Goal: Task Accomplishment & Management: Complete application form

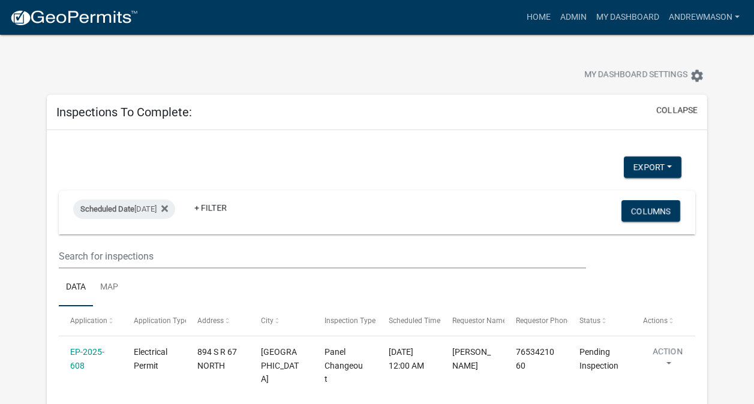
select select "3: 100"
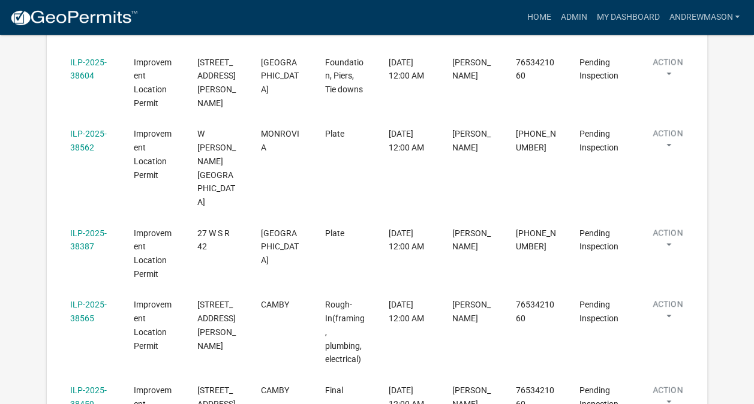
scroll to position [415, 0]
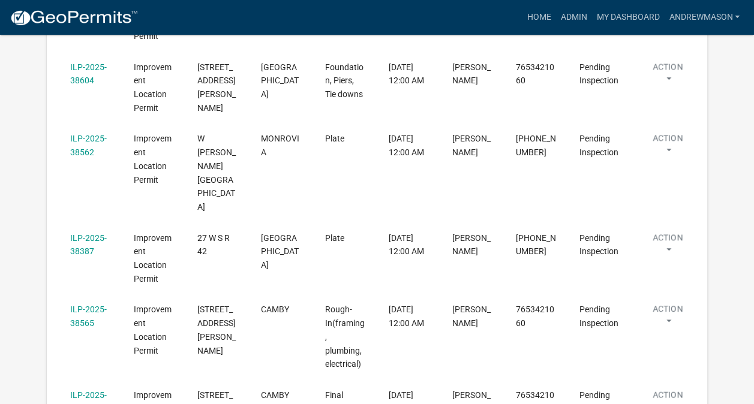
click at [90, 147] on link "ILP-2025-38562" at bounding box center [88, 145] width 37 height 23
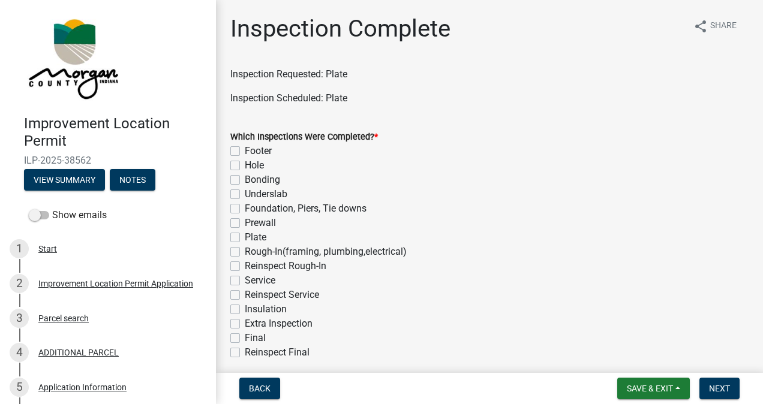
click at [245, 237] on label "Plate" at bounding box center [256, 237] width 22 height 14
click at [245, 237] on input "Plate" at bounding box center [249, 234] width 8 height 8
checkbox input "true"
checkbox input "false"
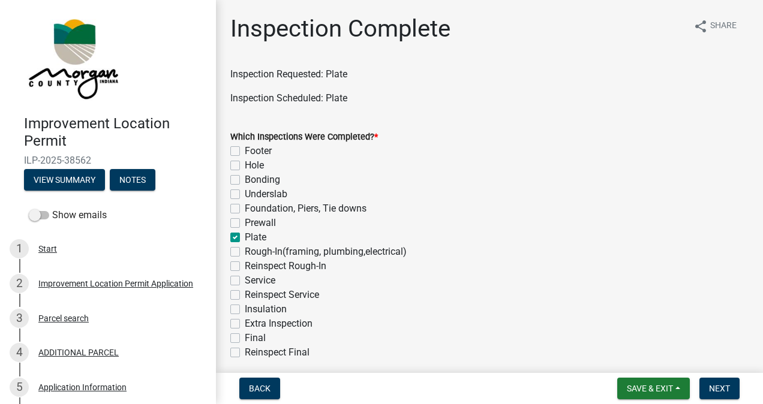
checkbox input "false"
checkbox input "true"
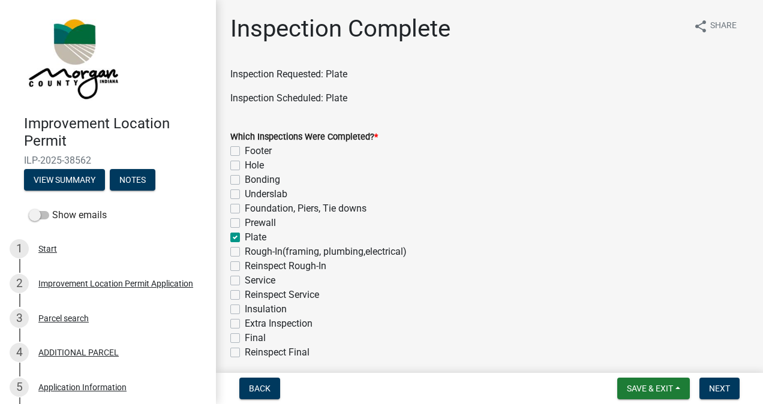
checkbox input "false"
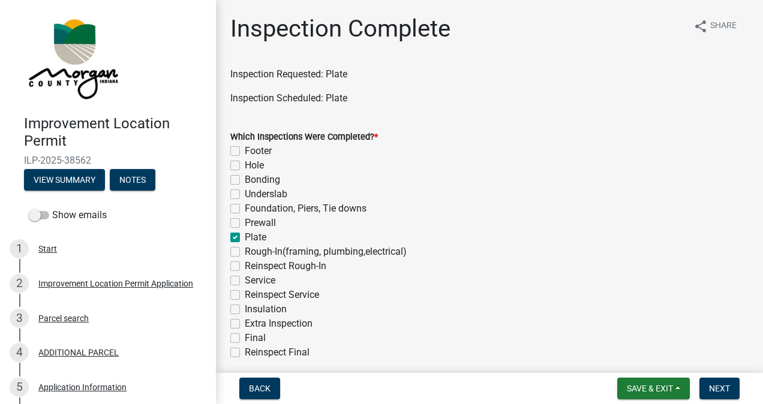
checkbox input "false"
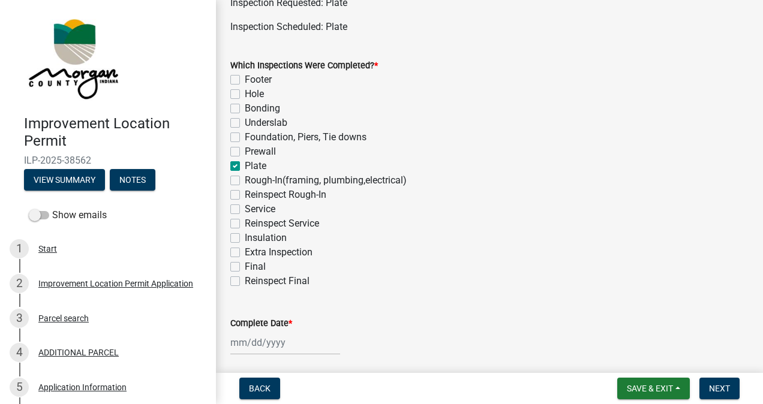
scroll to position [93, 0]
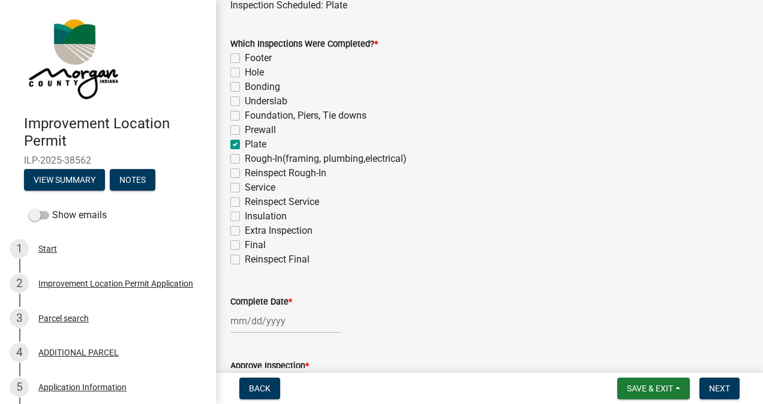
click at [245, 128] on label "Prewall" at bounding box center [260, 130] width 31 height 14
click at [245, 128] on input "Prewall" at bounding box center [249, 127] width 8 height 8
checkbox input "true"
checkbox input "false"
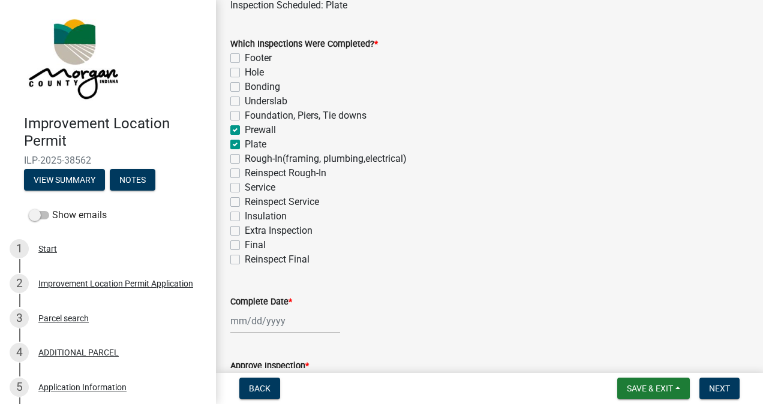
checkbox input "false"
checkbox input "true"
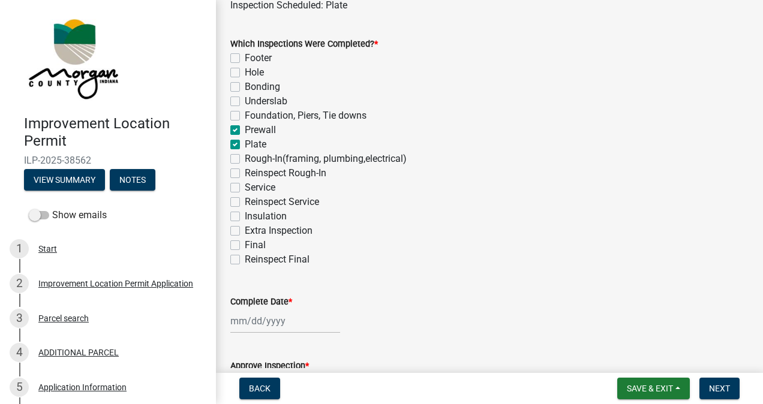
checkbox input "false"
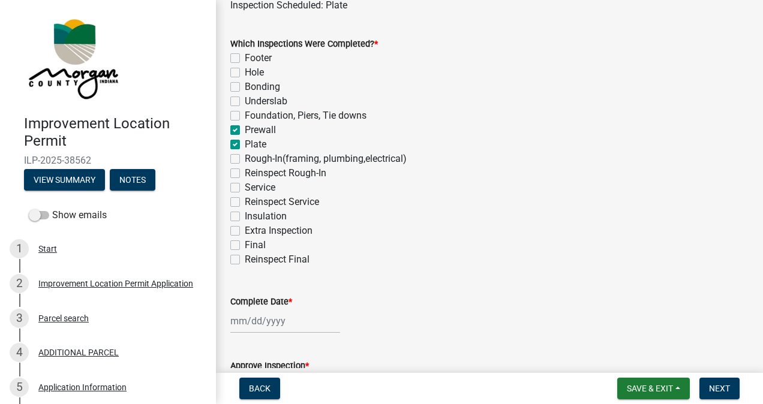
checkbox input "false"
click at [245, 132] on label "Prewall" at bounding box center [260, 130] width 31 height 14
click at [245, 131] on input "Prewall" at bounding box center [249, 127] width 8 height 8
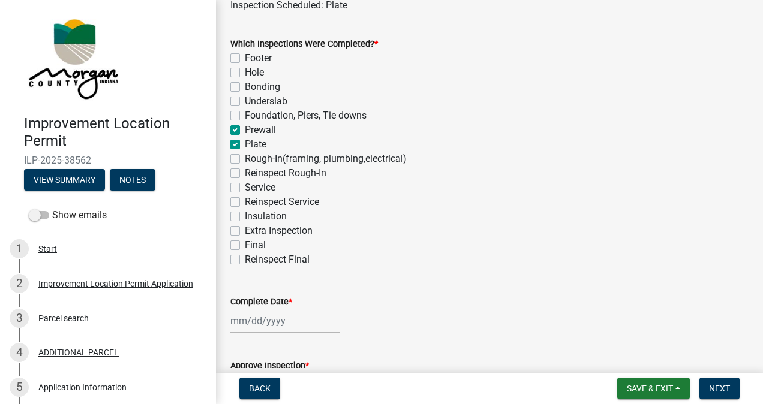
checkbox input "false"
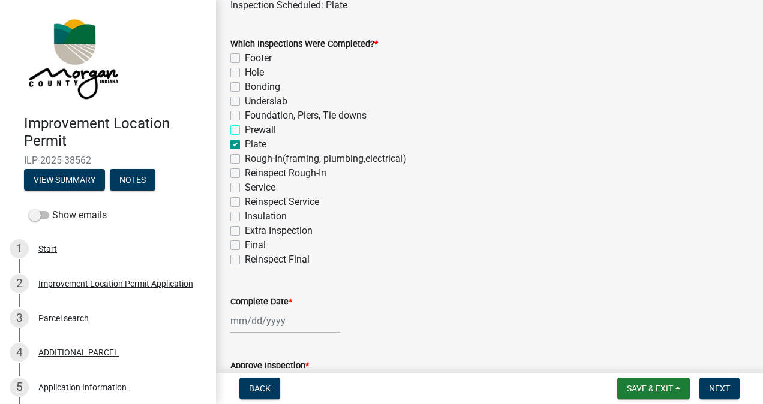
checkbox input "false"
checkbox input "true"
checkbox input "false"
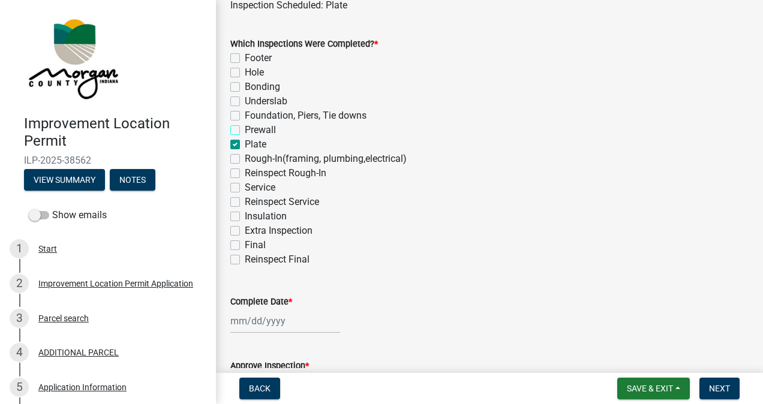
checkbox input "false"
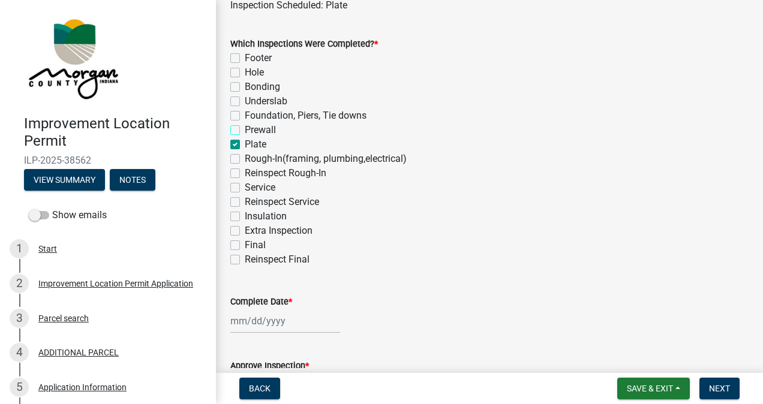
checkbox input "false"
click at [245, 119] on label "Foundation, Piers, Tie downs" at bounding box center [306, 116] width 122 height 14
click at [245, 116] on input "Foundation, Piers, Tie downs" at bounding box center [249, 113] width 8 height 8
checkbox input "true"
checkbox input "false"
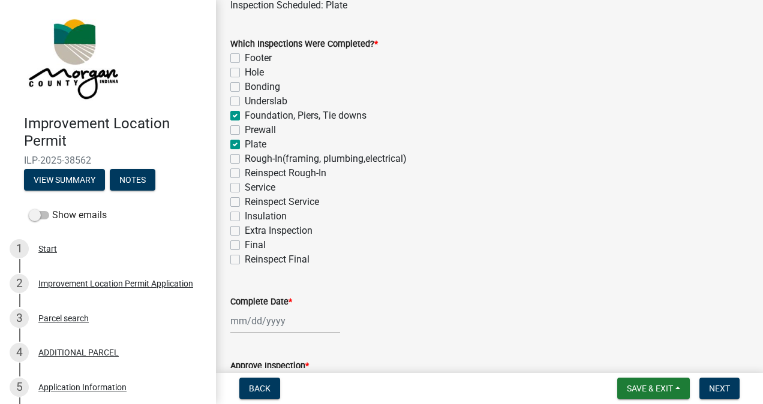
checkbox input "false"
checkbox input "true"
checkbox input "false"
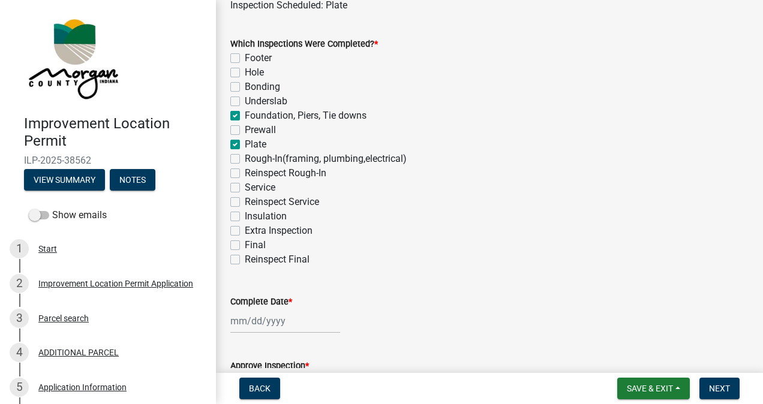
checkbox input "true"
checkbox input "false"
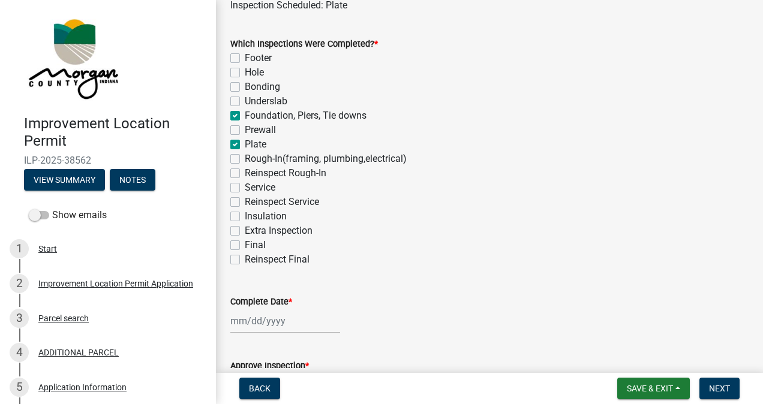
checkbox input "false"
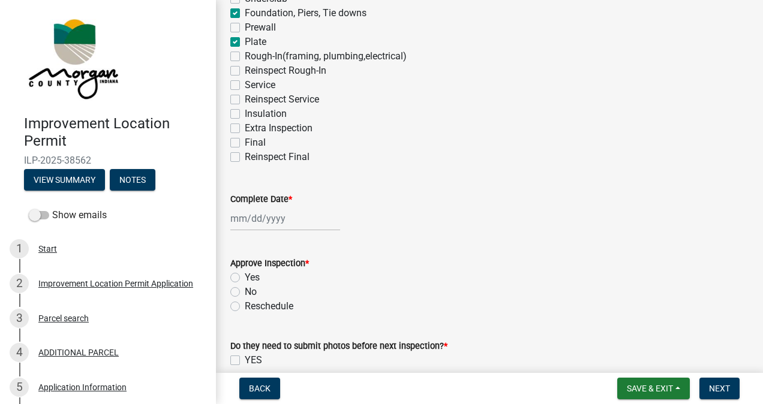
scroll to position [203, 0]
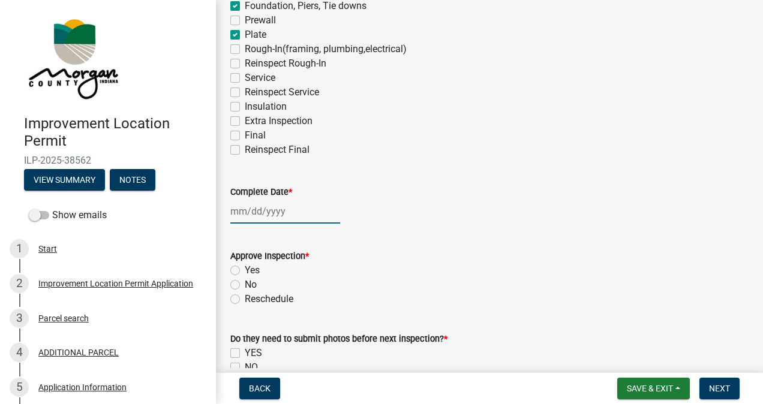
click at [287, 212] on div at bounding box center [285, 211] width 110 height 25
select select "10"
select select "2025"
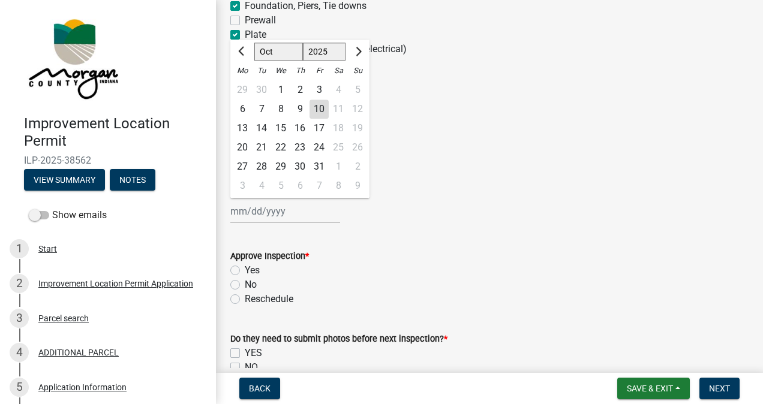
click at [320, 112] on div "10" at bounding box center [318, 109] width 19 height 19
type input "[DATE]"
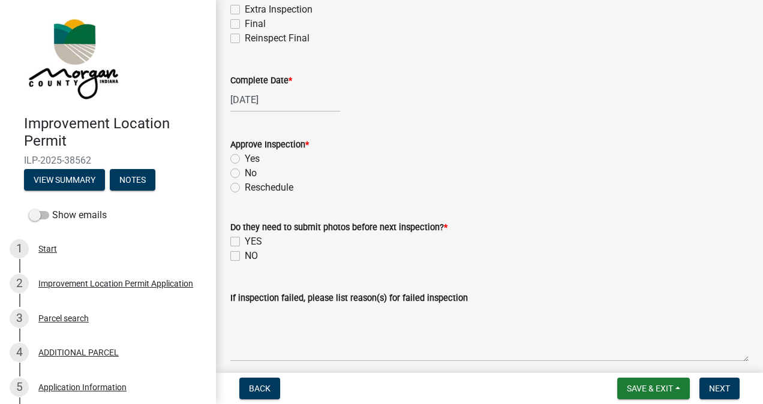
scroll to position [337, 0]
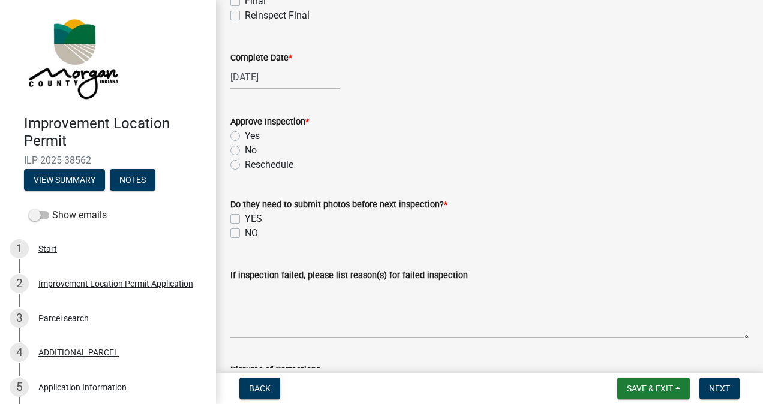
click at [245, 135] on label "Yes" at bounding box center [252, 136] width 15 height 14
click at [245, 135] on input "Yes" at bounding box center [249, 133] width 8 height 8
radio input "true"
click at [245, 231] on label "NO" at bounding box center [251, 233] width 13 height 14
click at [245, 231] on input "NO" at bounding box center [249, 230] width 8 height 8
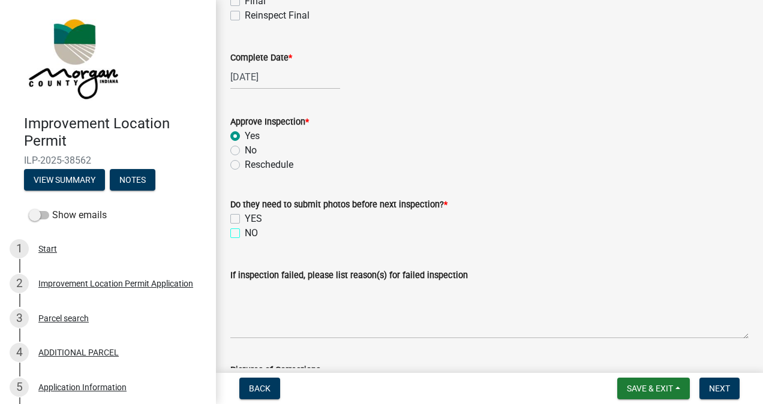
checkbox input "true"
checkbox input "false"
checkbox input "true"
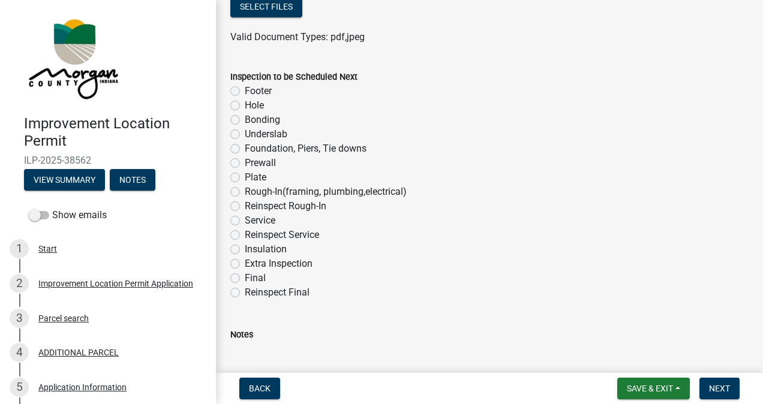
scroll to position [719, 0]
click at [245, 190] on label "Rough-In(framing, plumbing,electrical)" at bounding box center [326, 190] width 162 height 14
click at [245, 190] on input "Rough-In(framing, plumbing,electrical)" at bounding box center [249, 187] width 8 height 8
radio input "true"
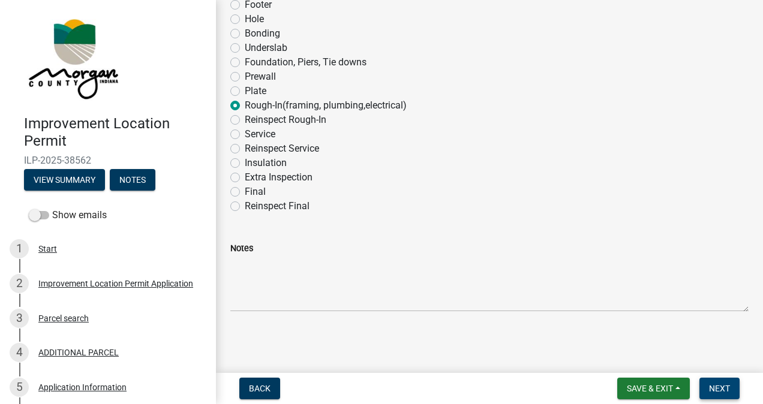
click at [712, 390] on span "Next" at bounding box center [719, 389] width 21 height 10
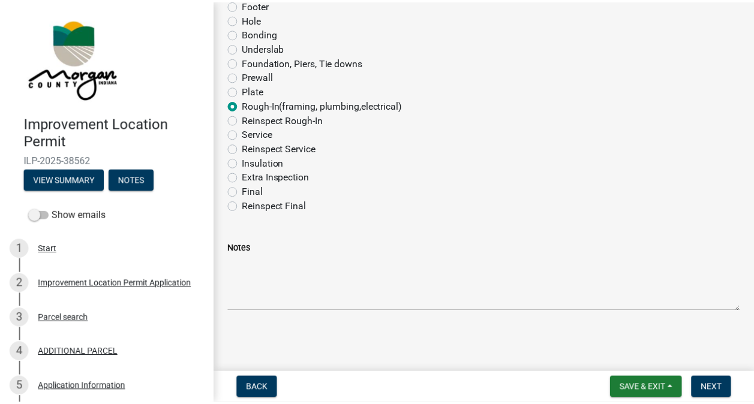
scroll to position [0, 0]
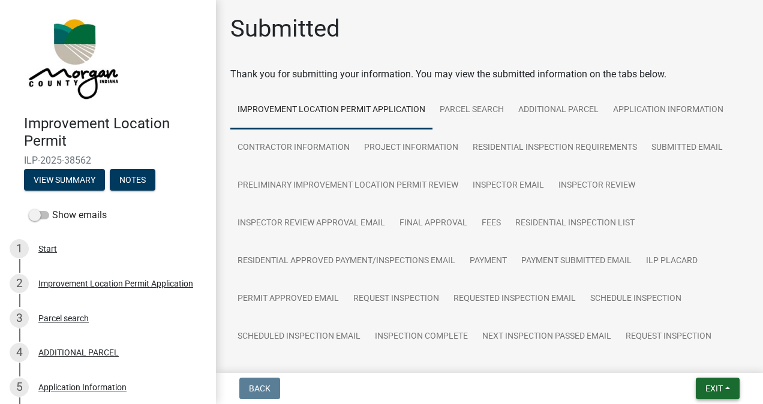
click at [705, 390] on span "Exit" at bounding box center [713, 389] width 17 height 10
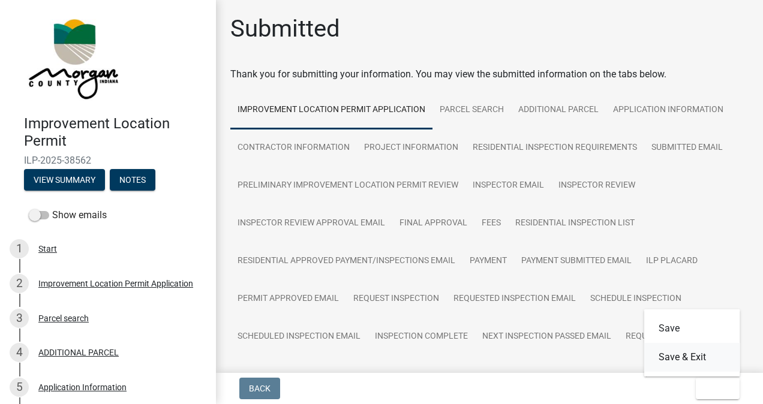
click at [690, 354] on button "Save & Exit" at bounding box center [692, 357] width 96 height 29
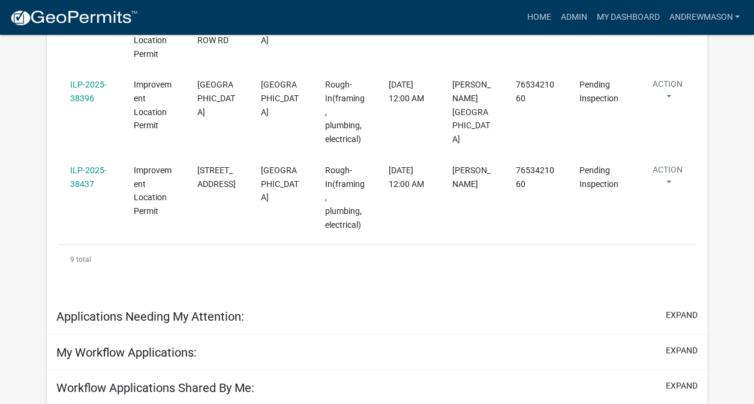
scroll to position [791, 0]
click at [92, 165] on link "ILP-2025-38437" at bounding box center [88, 176] width 37 height 23
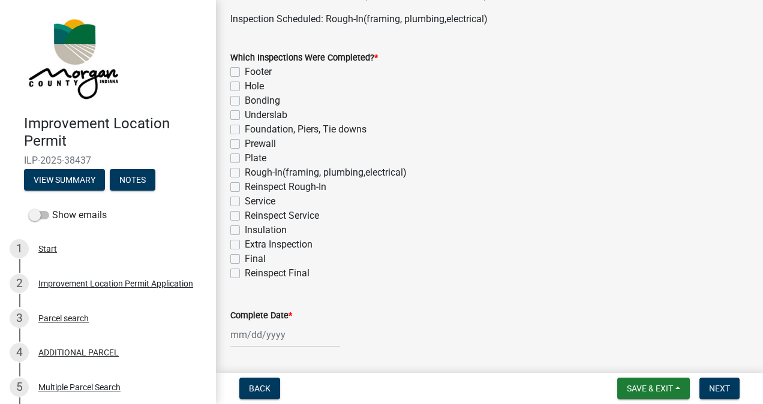
scroll to position [96, 0]
